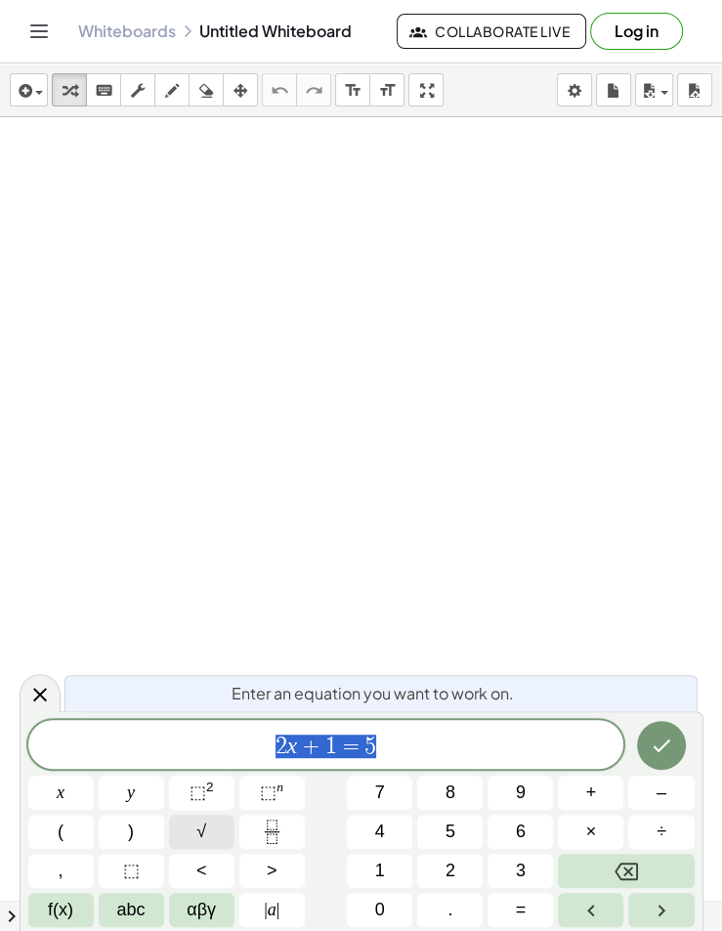
click at [209, 817] on button "√" at bounding box center [201, 832] width 65 height 34
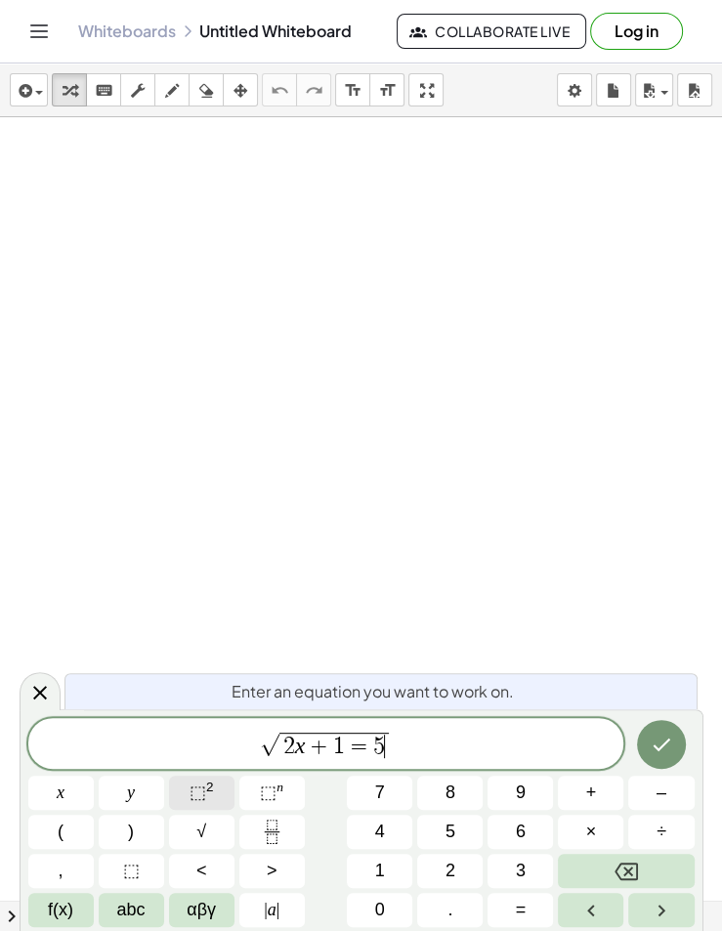
click at [206, 792] on sup "2" at bounding box center [210, 787] width 8 height 15
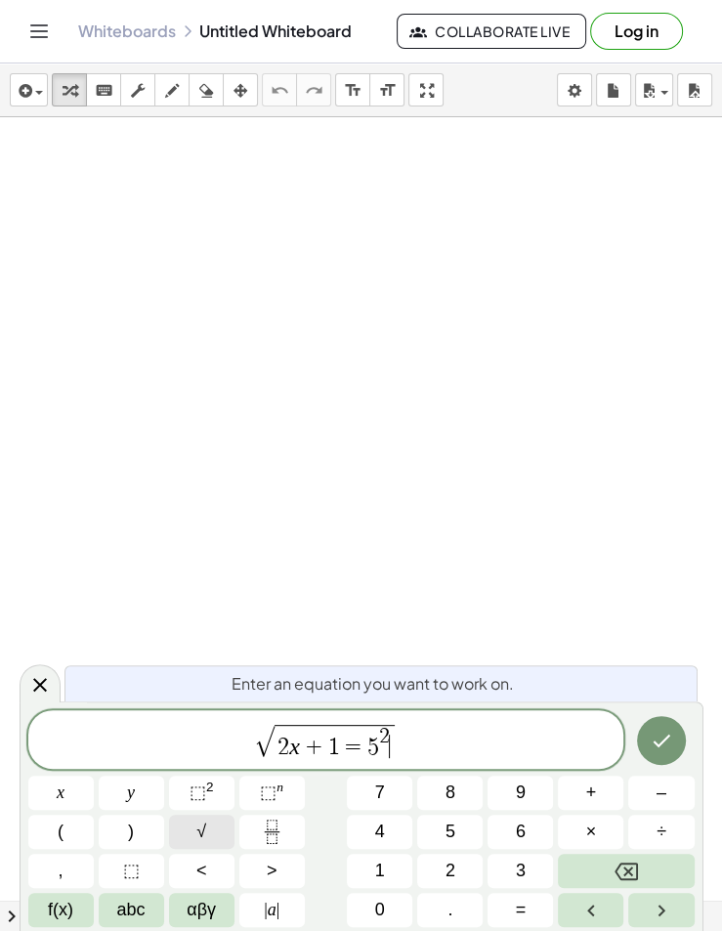
click at [193, 815] on div "√ 2 x + 1 = 5 2 ​ x y ⬚ 2 ⬚ n 7 8 9 + – ( ) √ 4 5 6 × ÷ , ⬚ < > 1 2 3 f(x) abc …" at bounding box center [361, 818] width 666 height 217
click at [38, 680] on icon at bounding box center [39, 684] width 23 height 23
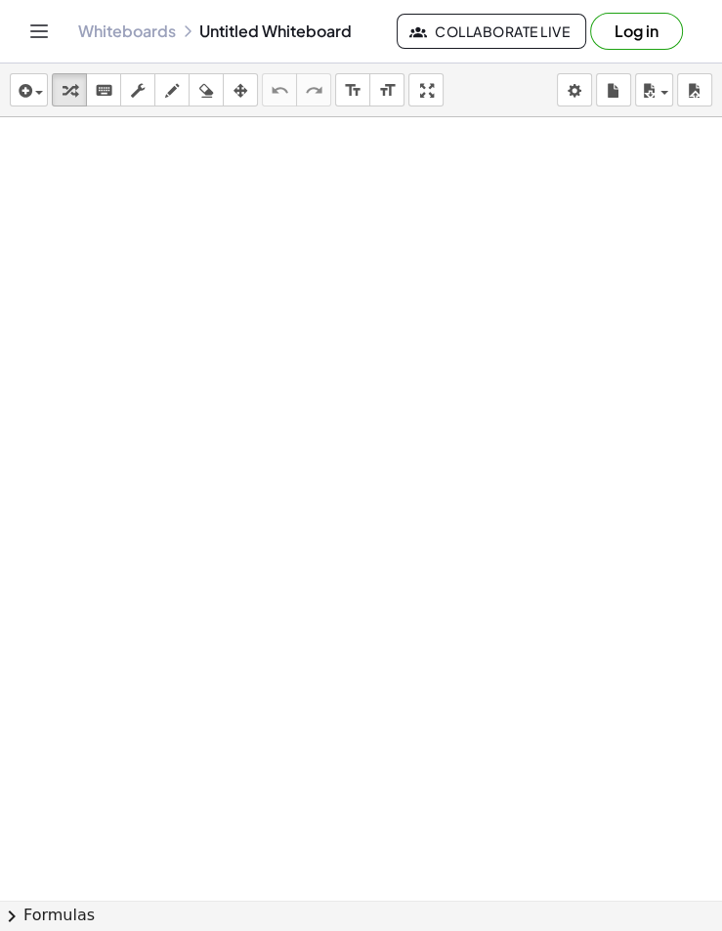
click at [529, 19] on button "Collaborate Live" at bounding box center [492, 31] width 190 height 35
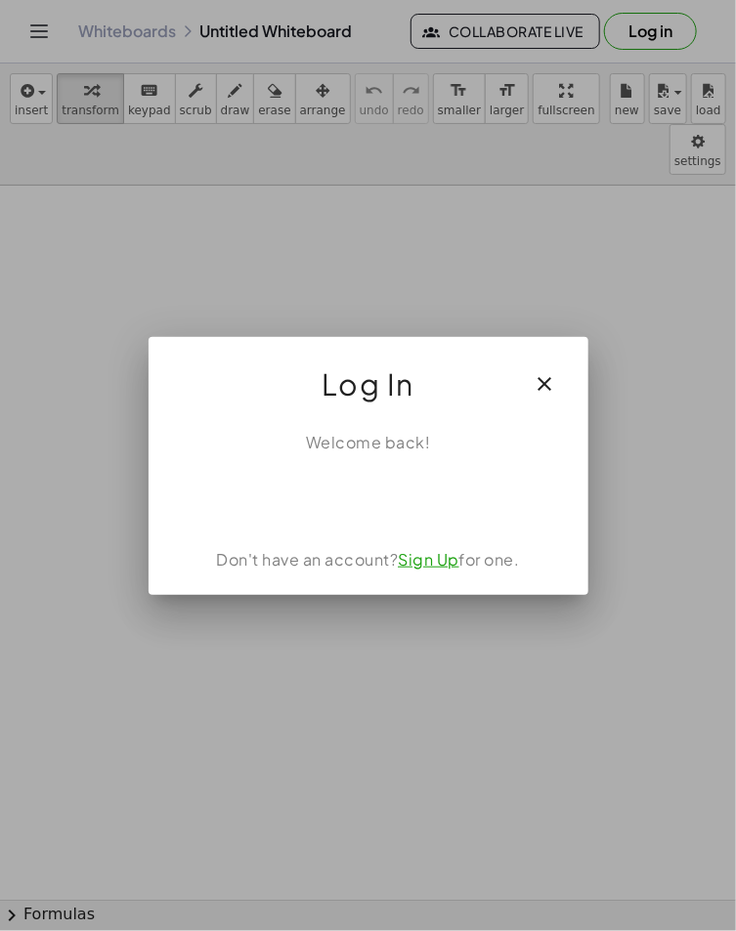
click at [549, 376] on icon "button" at bounding box center [545, 383] width 23 height 23
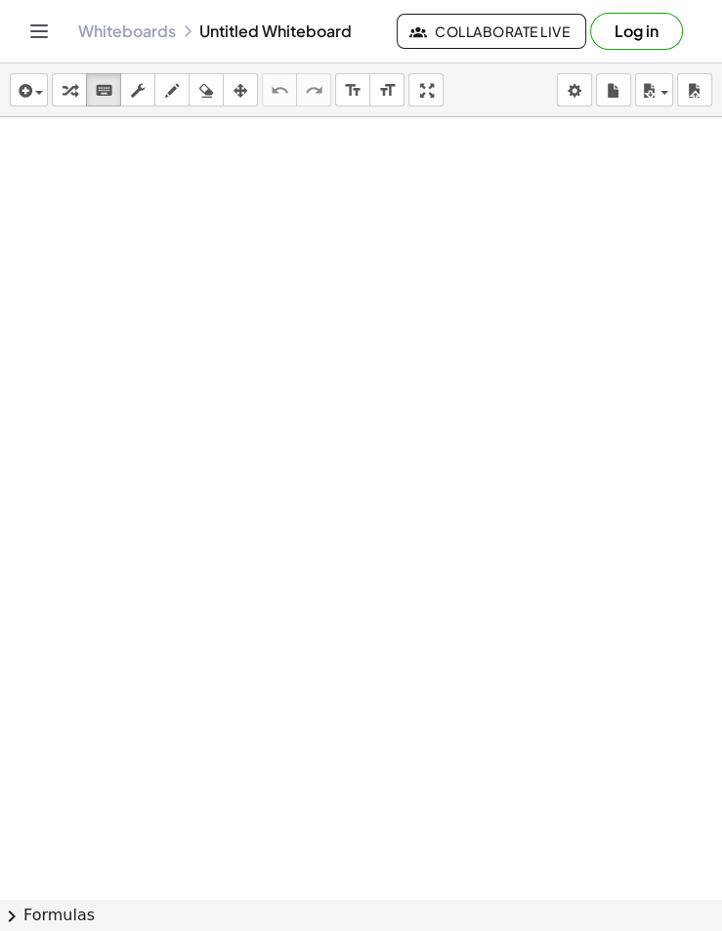
click at [180, 26] on icon at bounding box center [188, 31] width 16 height 16
click at [194, 31] on icon at bounding box center [188, 31] width 16 height 16
click at [221, 32] on div "Whiteboards Untitled Whiteboard" at bounding box center [237, 31] width 319 height 20
click at [239, 29] on div "Whiteboards Untitled Whiteboard" at bounding box center [237, 31] width 319 height 20
click at [277, 24] on div "Whiteboards Untitled Whiteboard" at bounding box center [237, 31] width 319 height 20
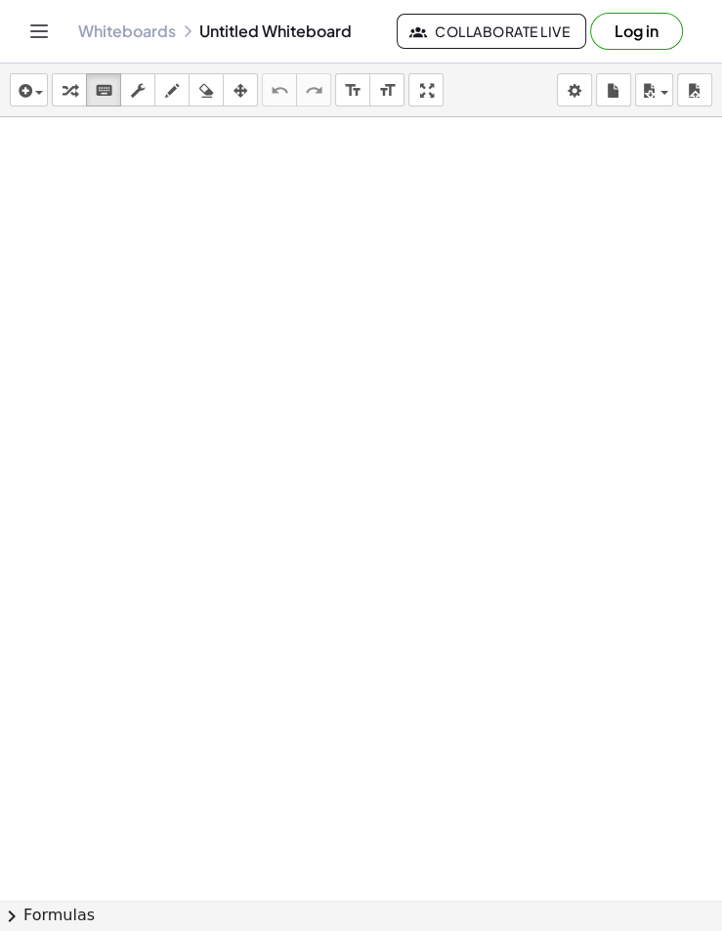
click at [348, 41] on div "Whiteboards Untitled Whiteboard Collaborate Live Log in" at bounding box center [360, 31] width 675 height 63
click at [378, 52] on div "Whiteboards Untitled Whiteboard Collaborate Live Log in" at bounding box center [360, 31] width 675 height 63
